Goal: Task Accomplishment & Management: Use online tool/utility

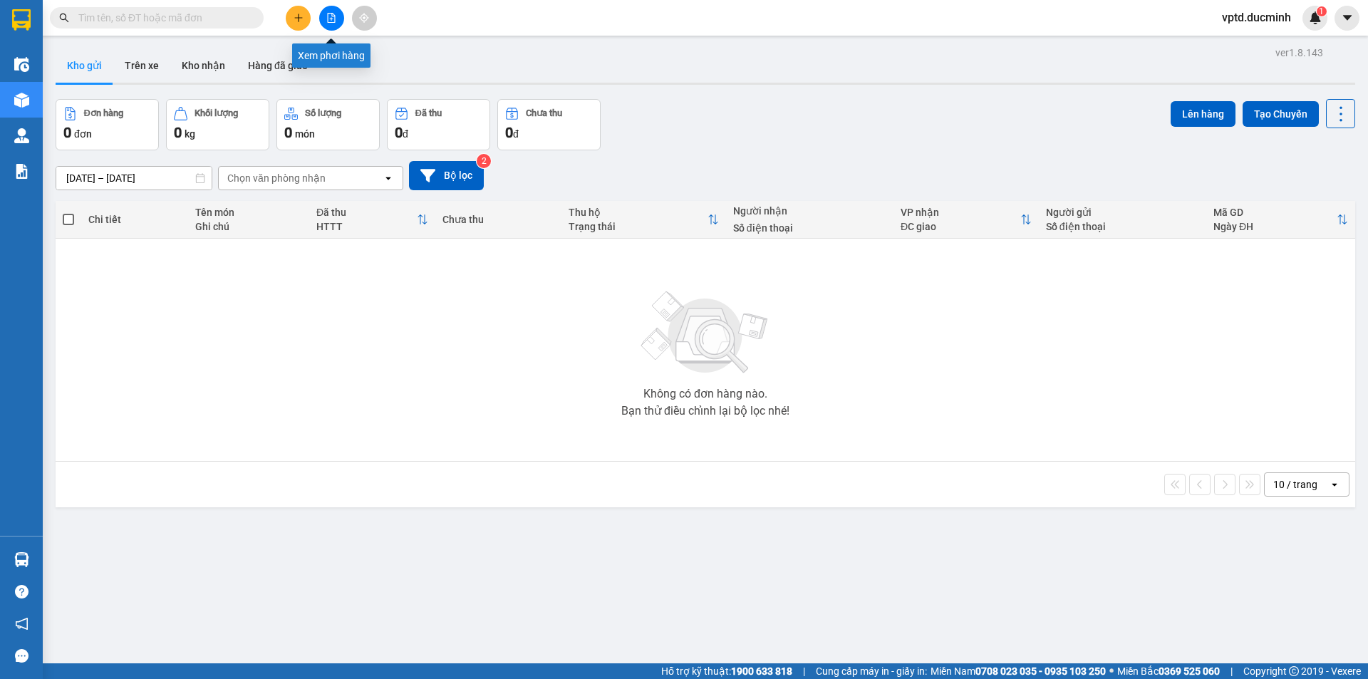
click at [336, 12] on button at bounding box center [331, 18] width 25 height 25
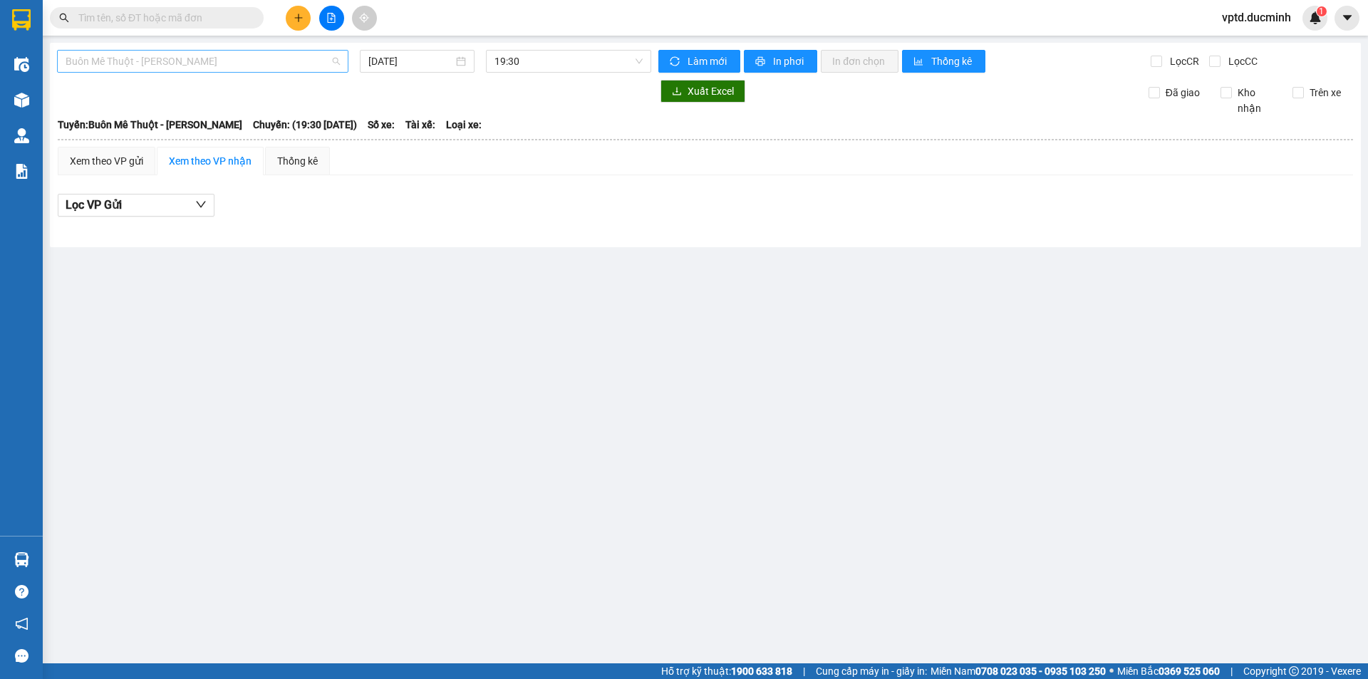
click at [299, 68] on span "Buôn Mê Thuột - [PERSON_NAME]" at bounding box center [203, 61] width 274 height 21
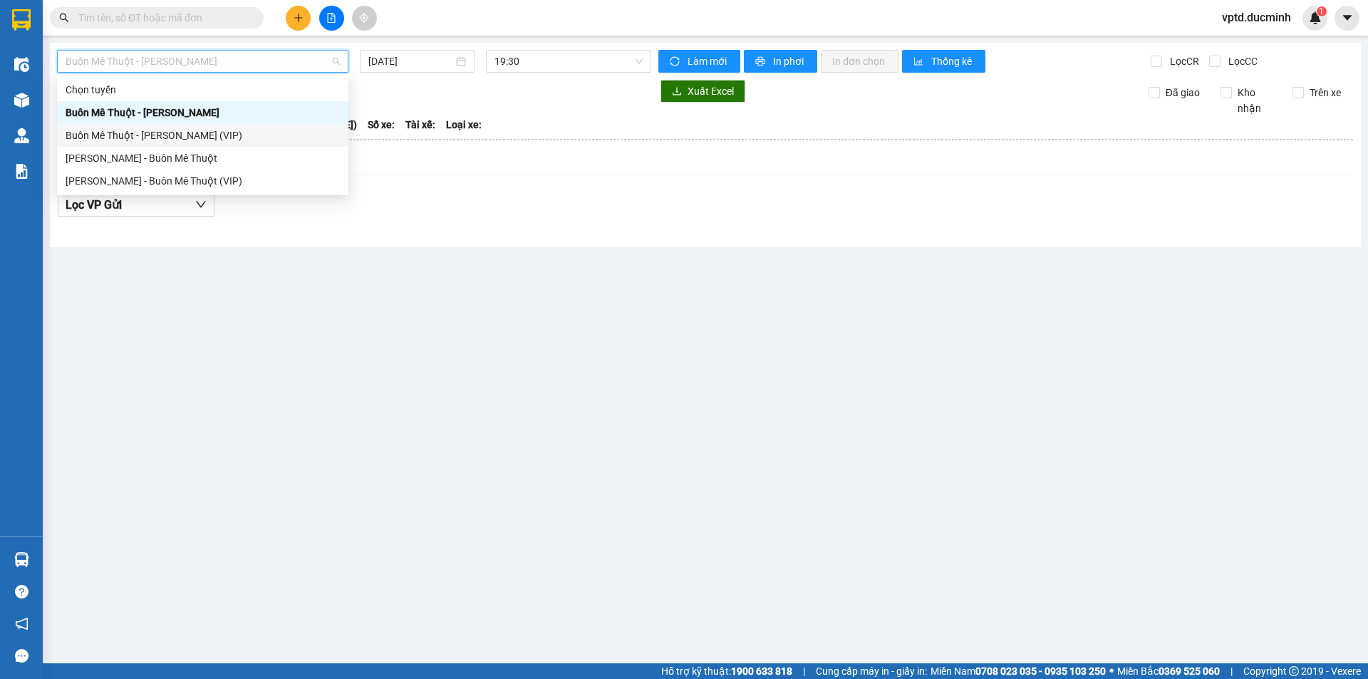
click at [212, 132] on div "Buôn Mê Thuột - [PERSON_NAME] (VIP)" at bounding box center [203, 136] width 274 height 16
type input "[DATE]"
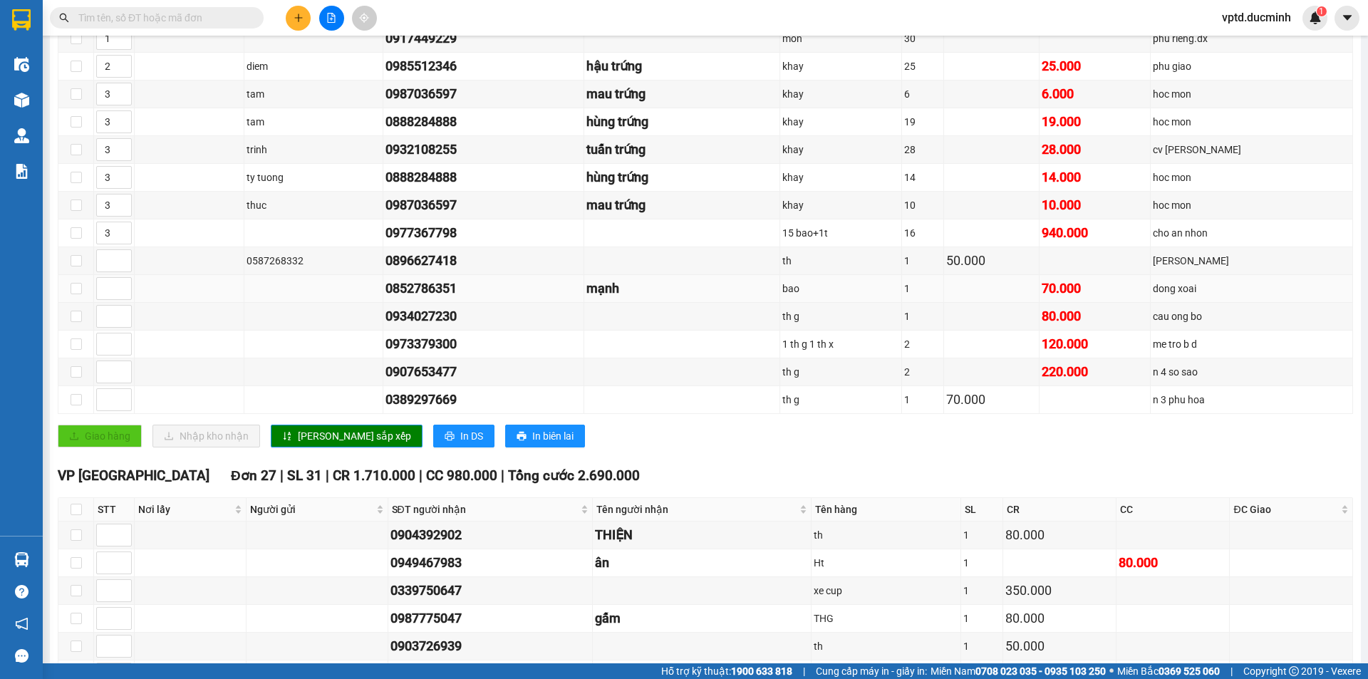
scroll to position [143, 0]
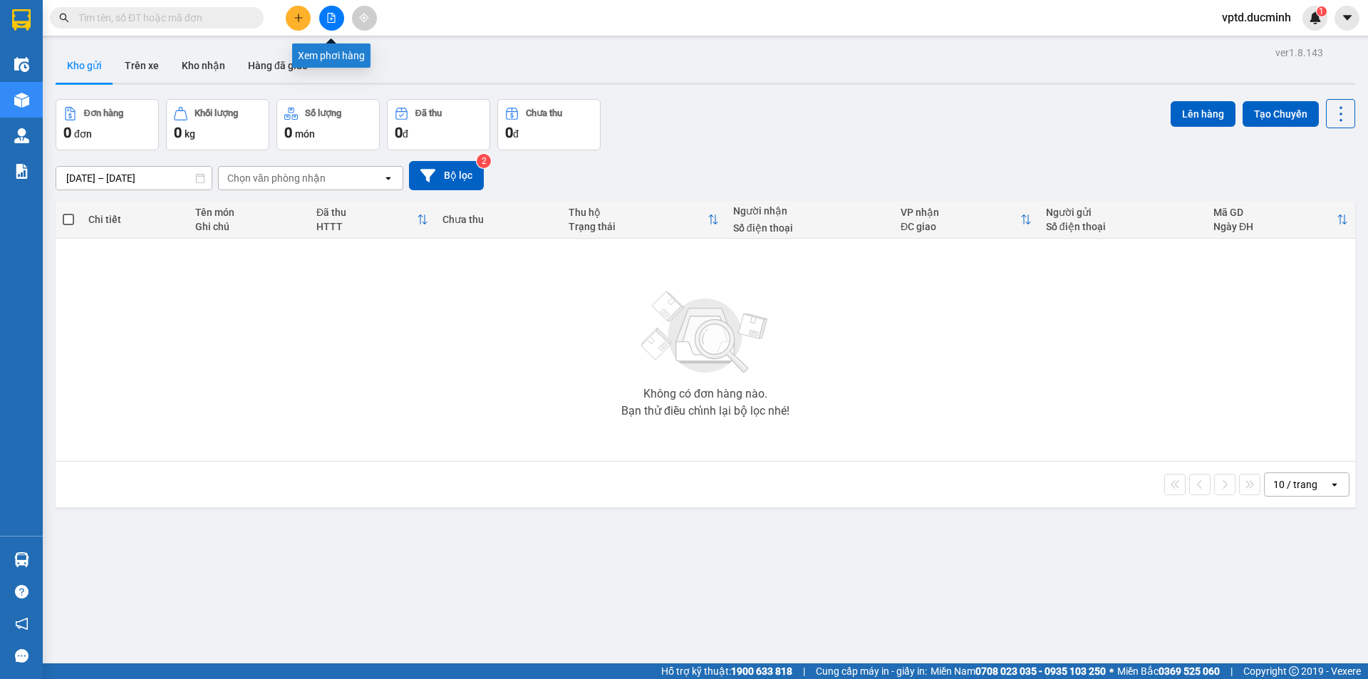
click at [332, 14] on icon "file-add" at bounding box center [332, 18] width 8 height 10
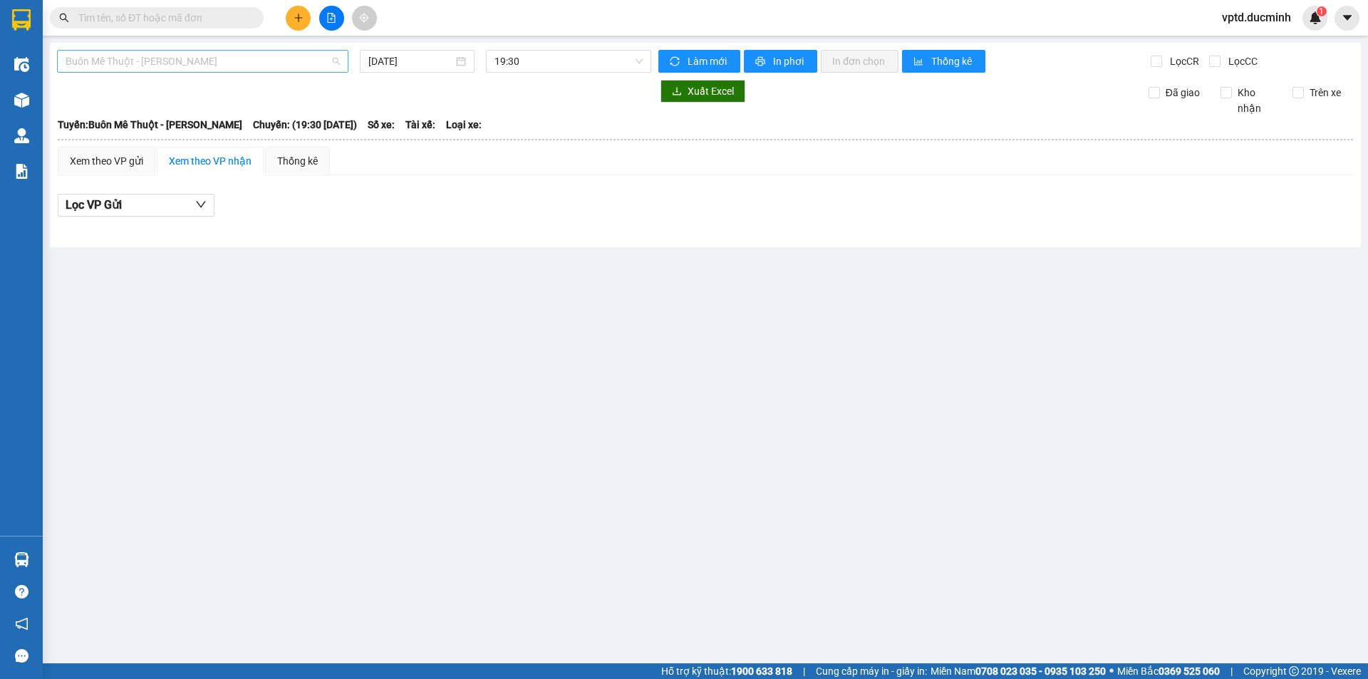
click at [240, 65] on span "Buôn Mê Thuột - [PERSON_NAME]" at bounding box center [203, 61] width 274 height 21
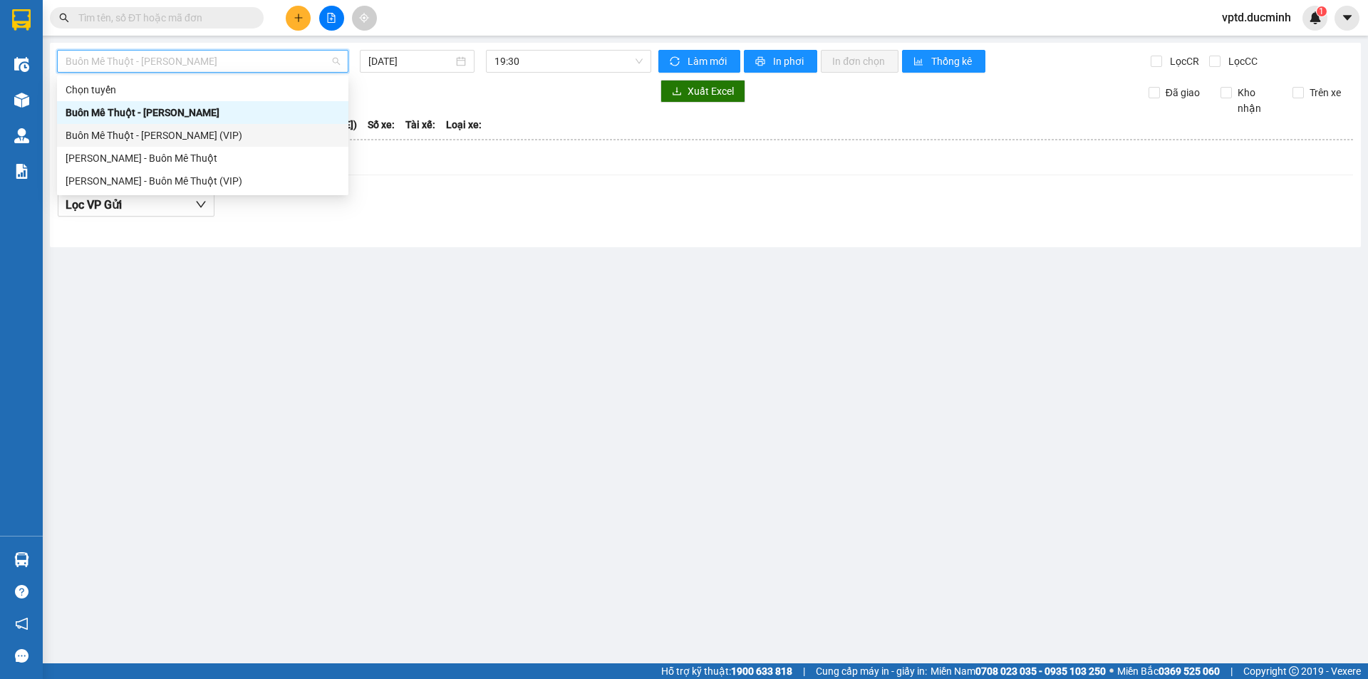
click at [200, 130] on div "Buôn Mê Thuột - [PERSON_NAME] (VIP)" at bounding box center [203, 136] width 274 height 16
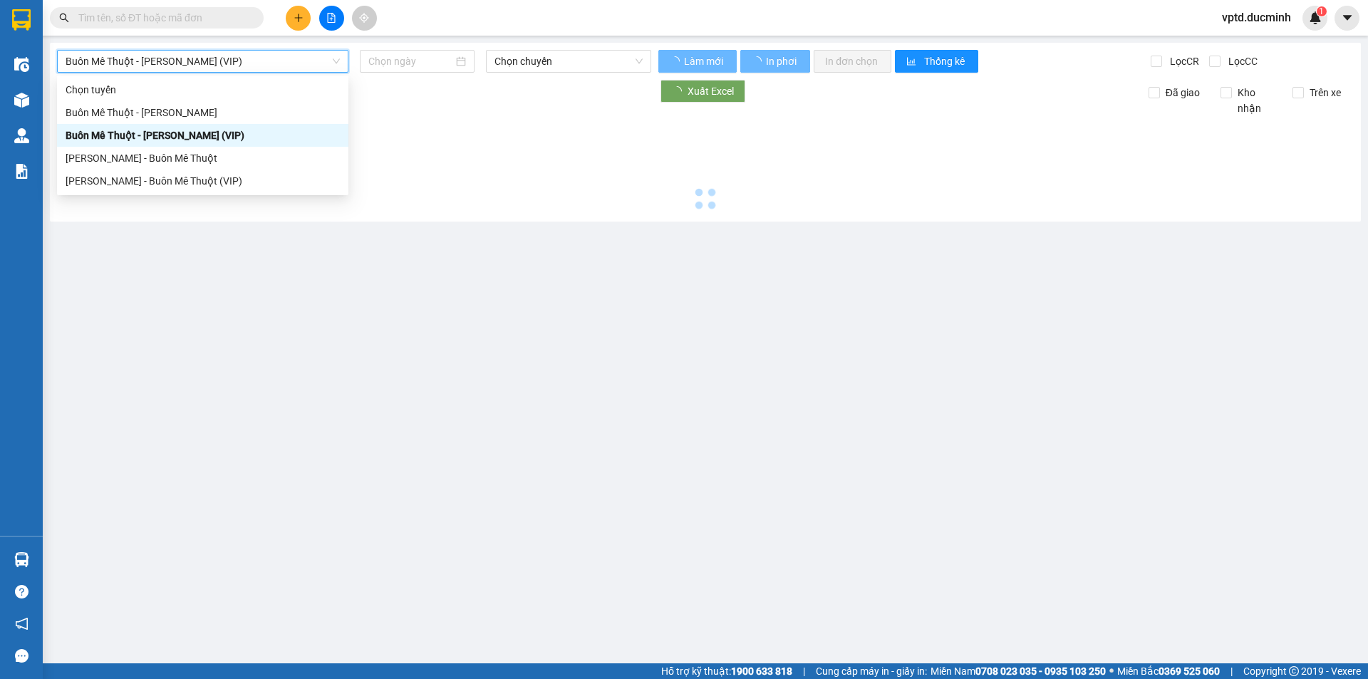
type input "[DATE]"
